Goal: Find specific page/section: Find specific page/section

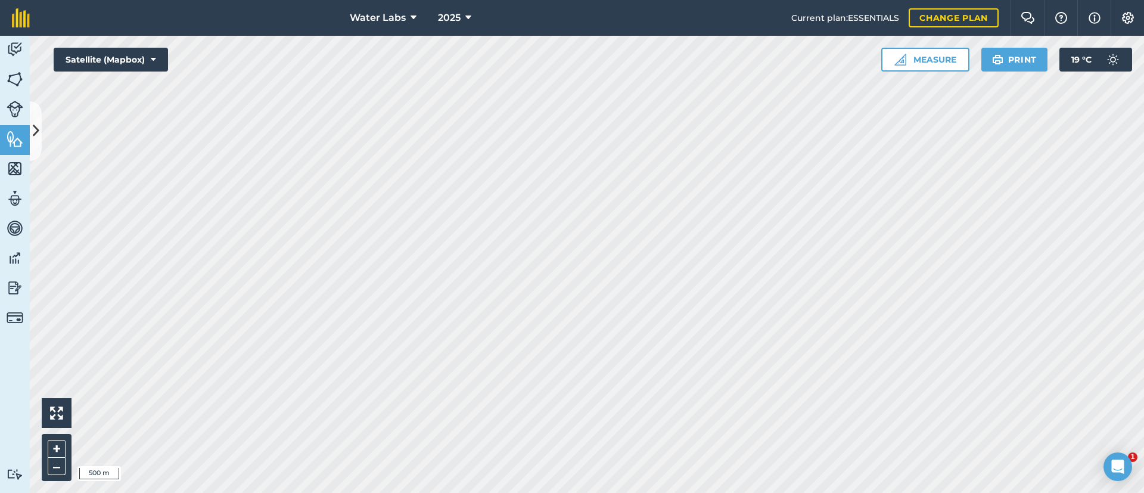
click at [497, 43] on div "Water Labs 2025 Current plan : ESSENTIALS Change plan Farm Chat Help Info Setti…" at bounding box center [572, 246] width 1144 height 493
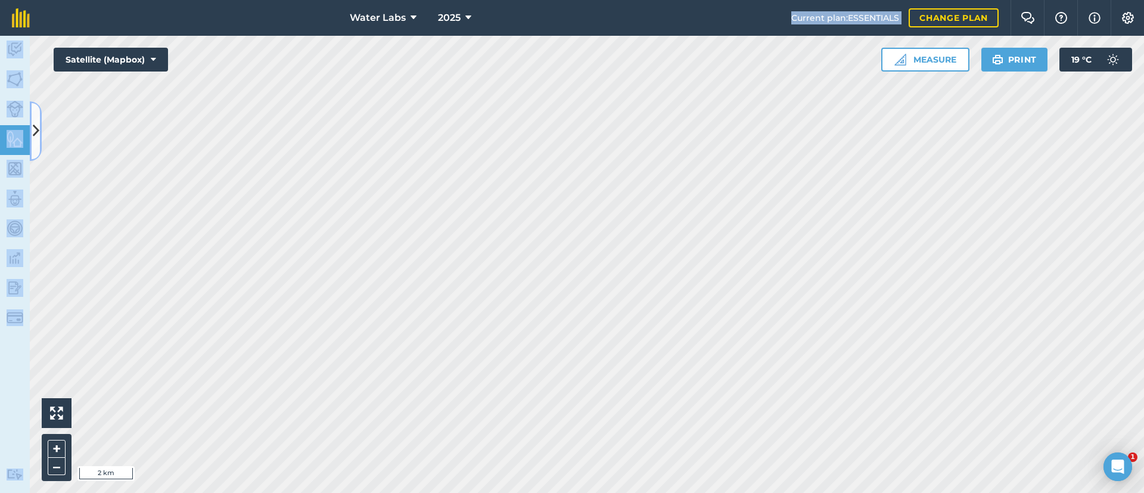
click at [41, 123] on button at bounding box center [36, 131] width 12 height 60
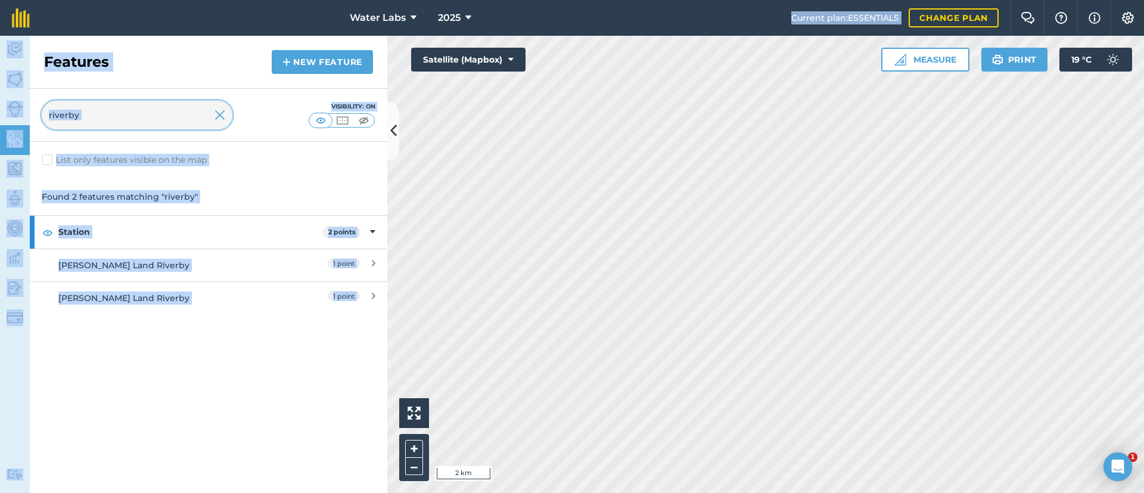
click at [148, 121] on input "riverby" at bounding box center [137, 115] width 191 height 29
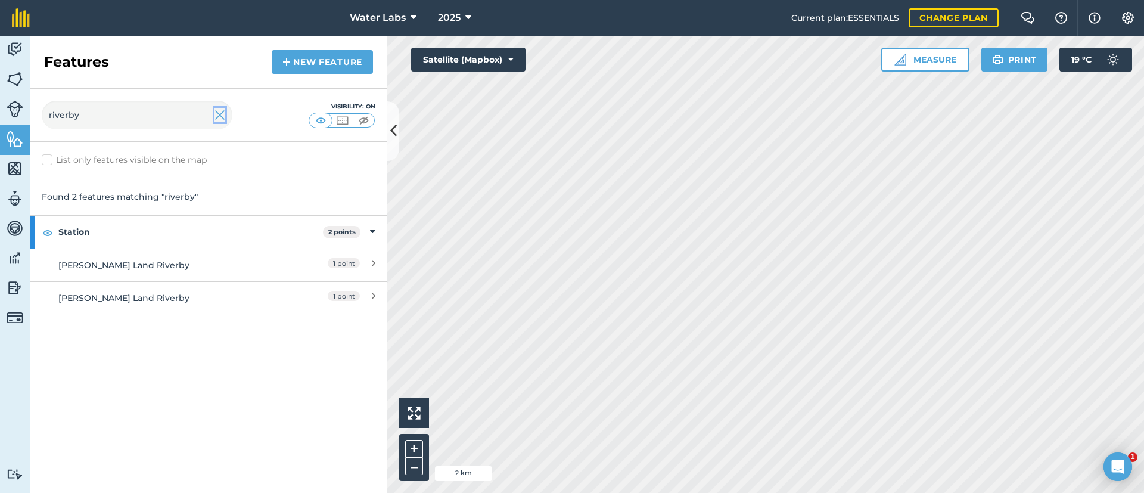
click at [219, 113] on img at bounding box center [219, 115] width 11 height 14
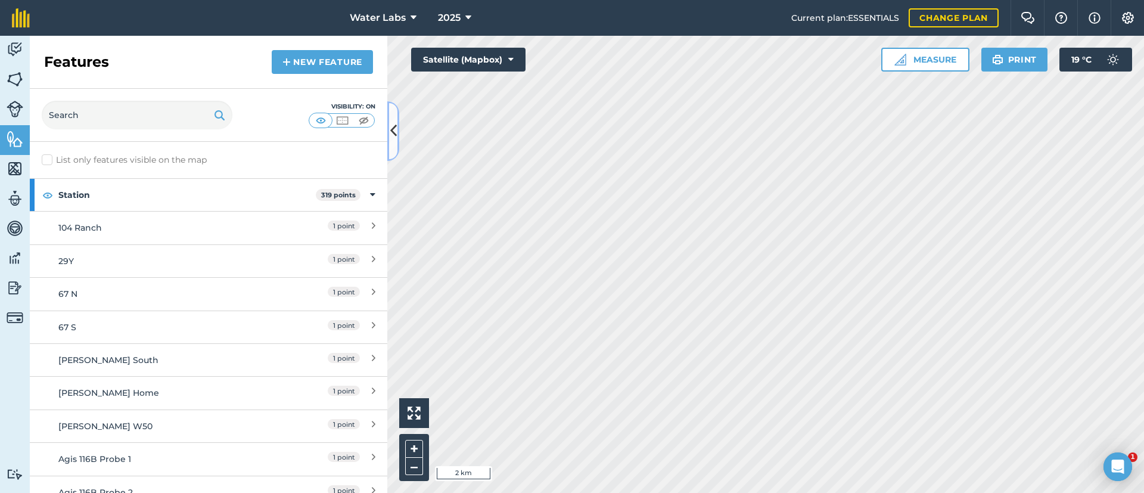
click at [391, 130] on icon at bounding box center [393, 130] width 7 height 21
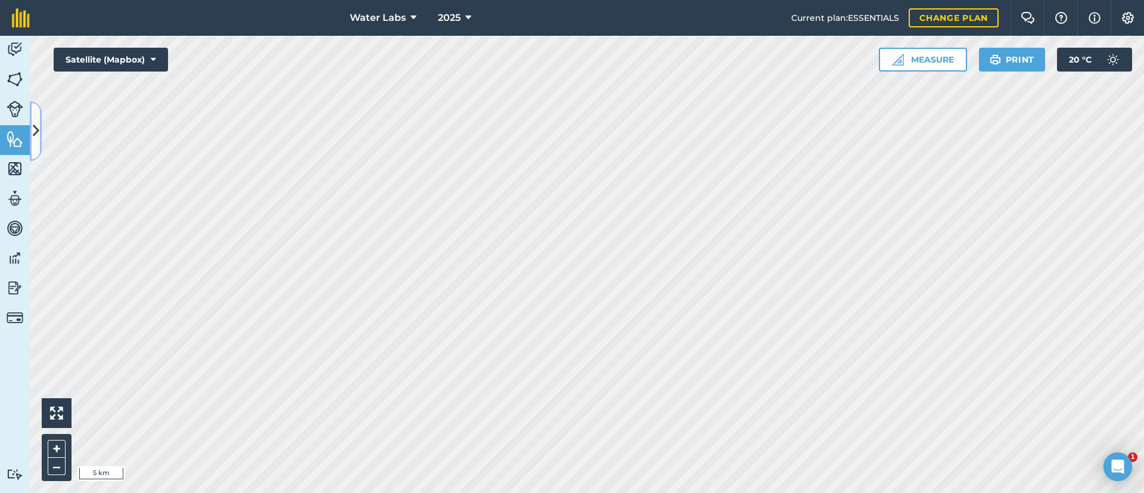
click at [36, 129] on icon at bounding box center [36, 130] width 7 height 21
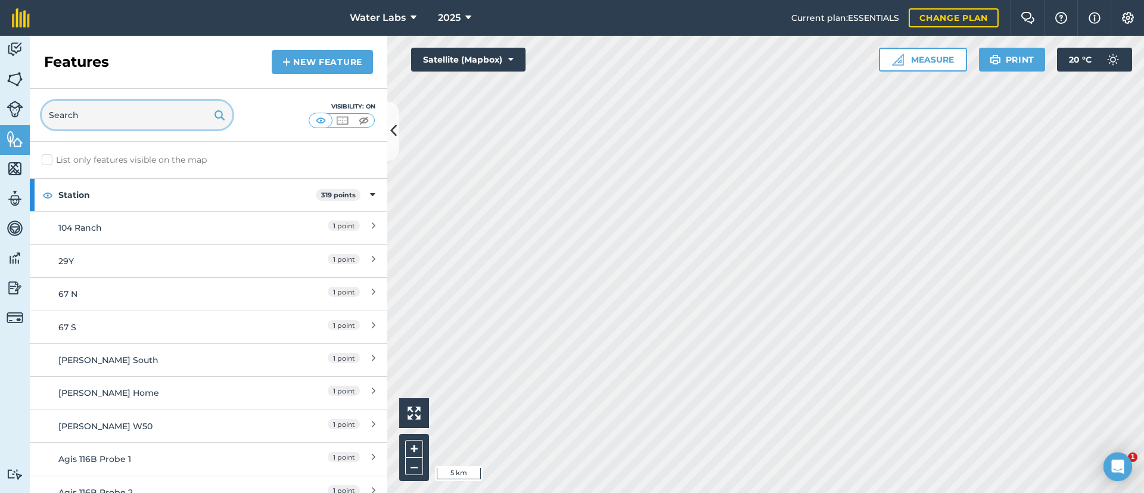
click at [70, 123] on input "text" at bounding box center [137, 115] width 191 height 29
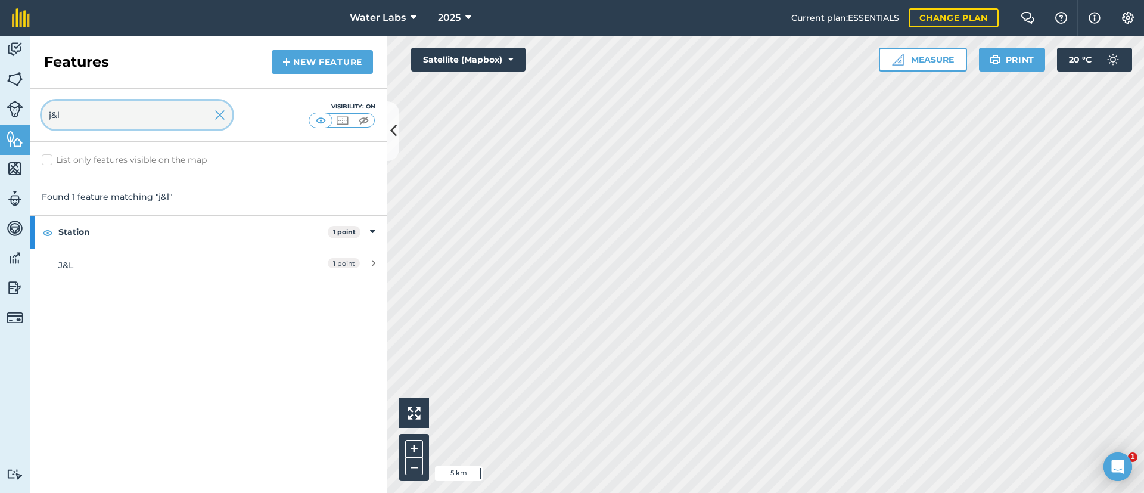
type input "j&l"
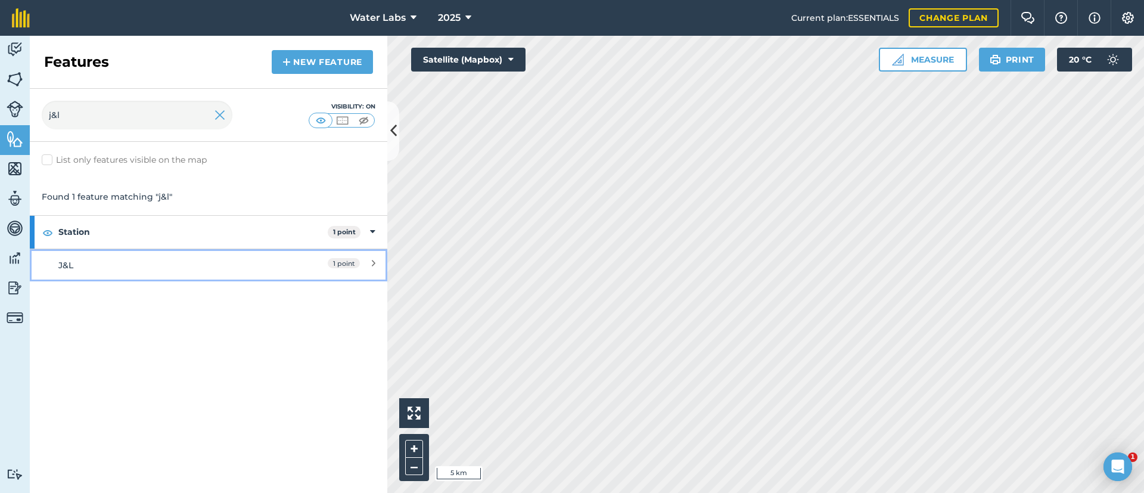
click at [86, 273] on link "J&L 1 point" at bounding box center [208, 264] width 357 height 33
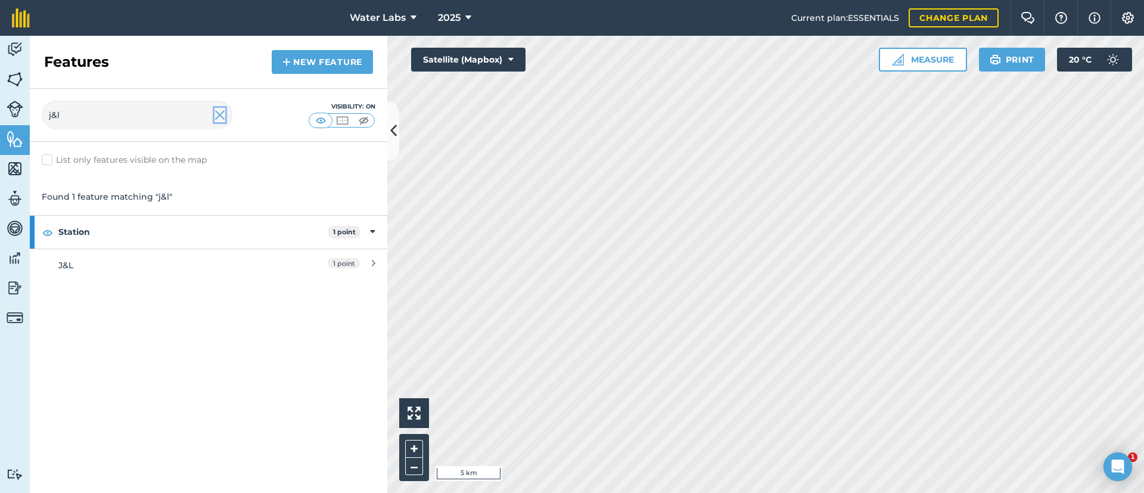
click at [216, 117] on img at bounding box center [219, 115] width 11 height 14
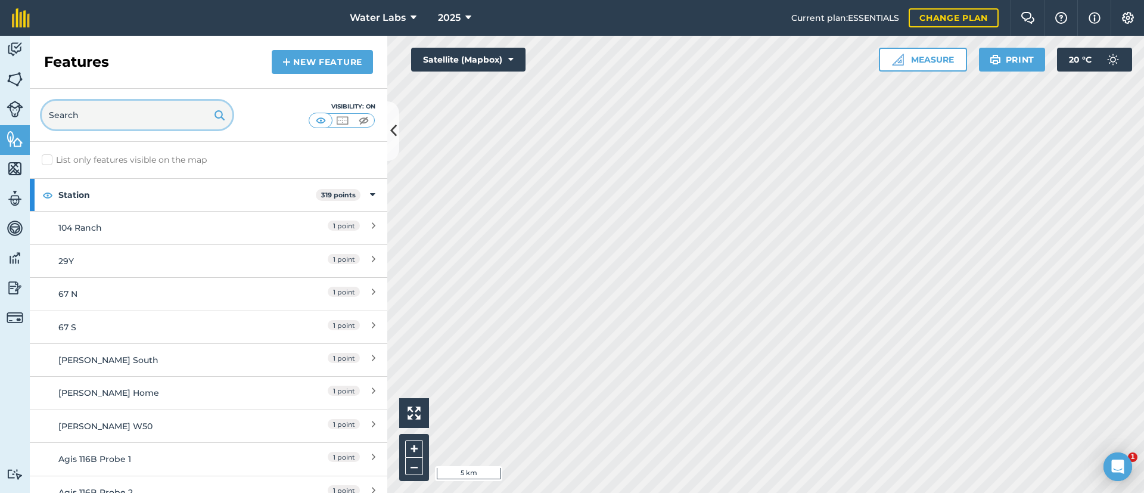
click at [138, 116] on input "text" at bounding box center [137, 115] width 191 height 29
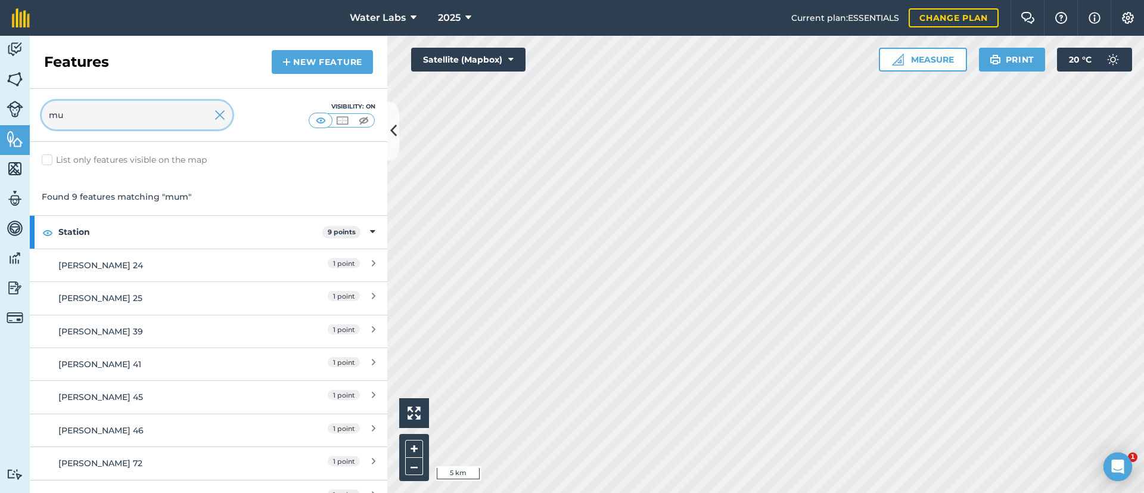
type input "m"
type input "a"
type input "[PERSON_NAME]"
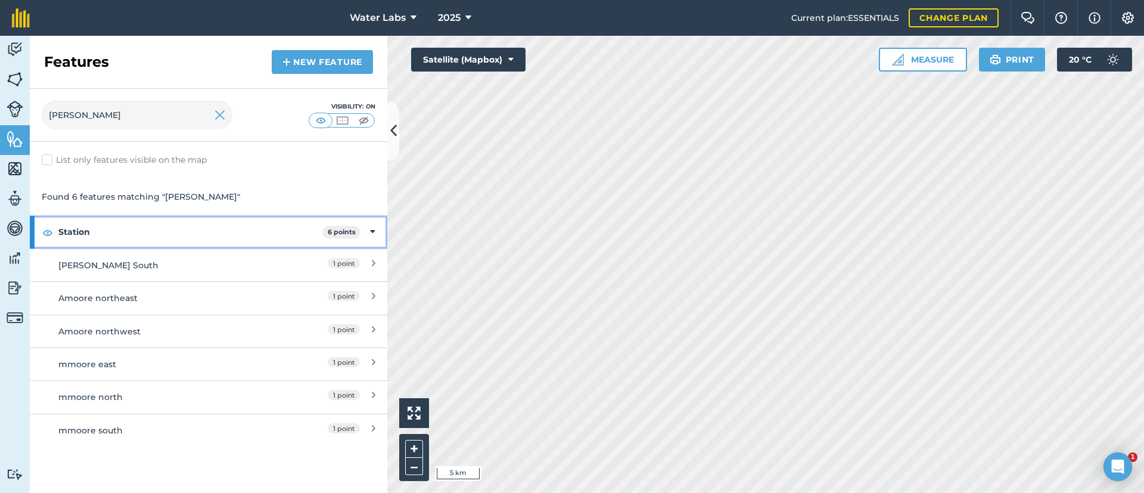
click at [261, 246] on strong "Station" at bounding box center [190, 232] width 264 height 32
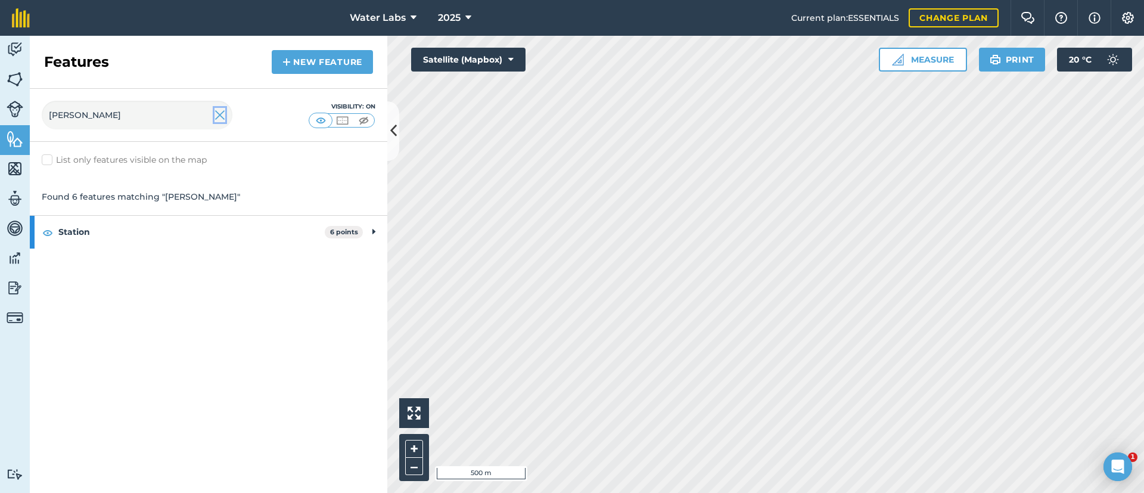
click at [222, 113] on img at bounding box center [219, 115] width 11 height 14
